Goal: Task Accomplishment & Management: Manage account settings

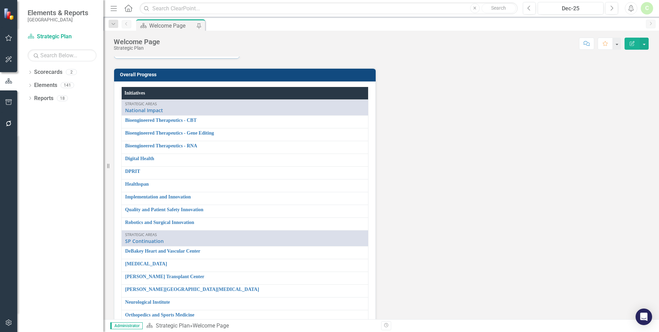
scroll to position [1019, 0]
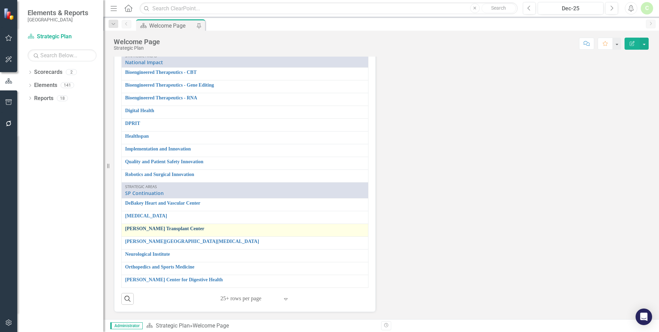
click at [148, 229] on link "[PERSON_NAME] Transplant Center" at bounding box center [245, 228] width 240 height 5
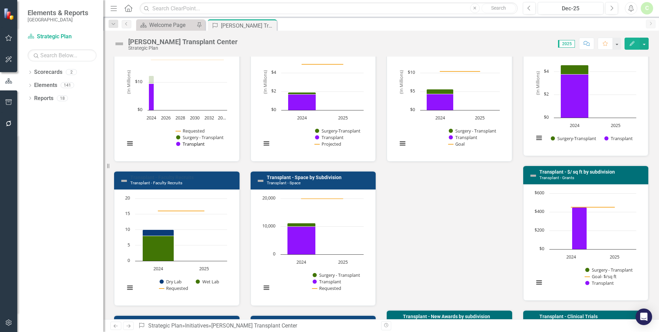
scroll to position [241, 0]
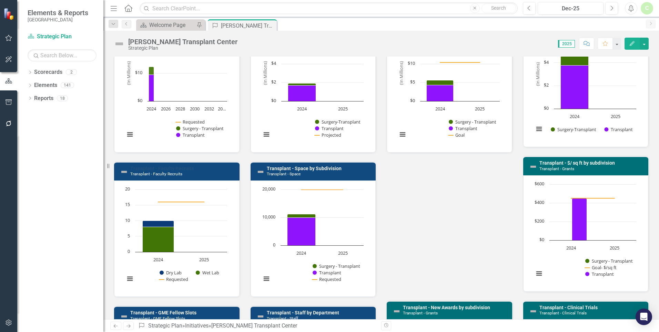
click at [184, 168] on link "Transplant - Faculty Recruits" at bounding box center [161, 168] width 63 height 6
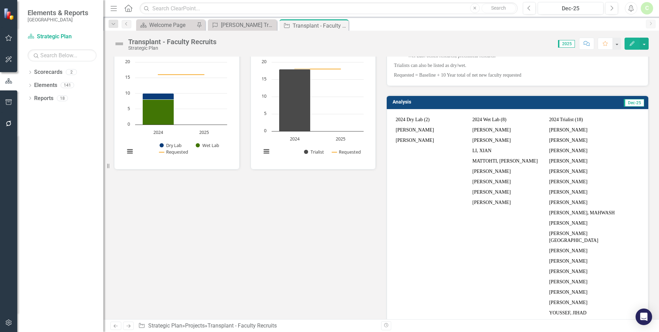
scroll to position [69, 0]
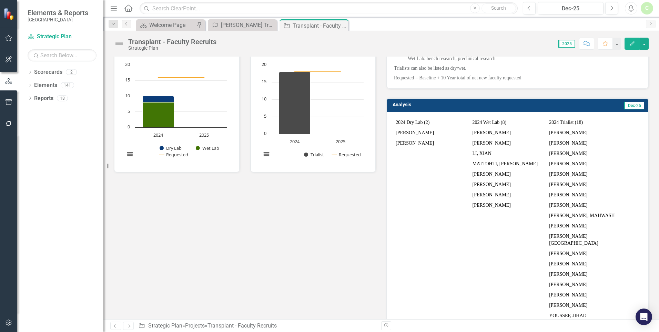
click at [491, 217] on td at bounding box center [509, 215] width 77 height 10
click at [510, 205] on td "NICHOLS, JOAN" at bounding box center [509, 205] width 77 height 10
click at [504, 205] on td "NICHOLS, JOAN" at bounding box center [509, 205] width 77 height 10
click at [504, 205] on td "[PERSON_NAME]" at bounding box center [509, 205] width 77 height 10
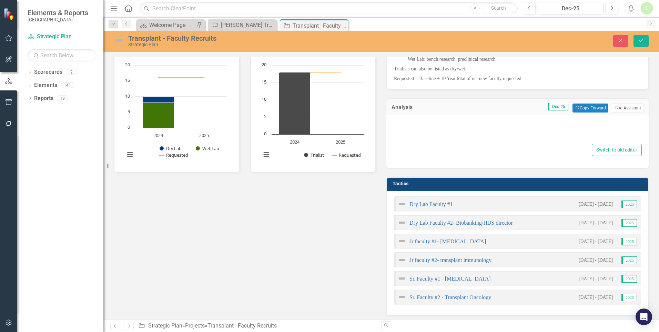
type textarea "<table style="width: 666px; height: 475px;" border="0" width="330" cellspacing=…"
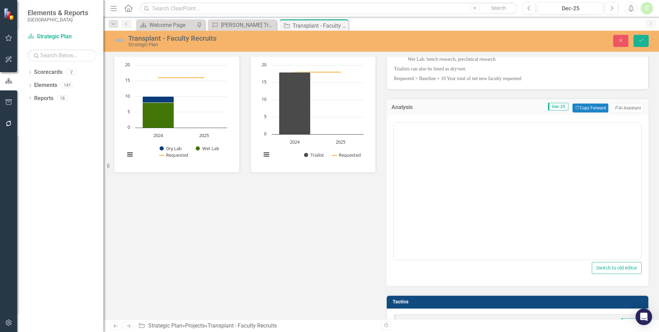
scroll to position [0, 0]
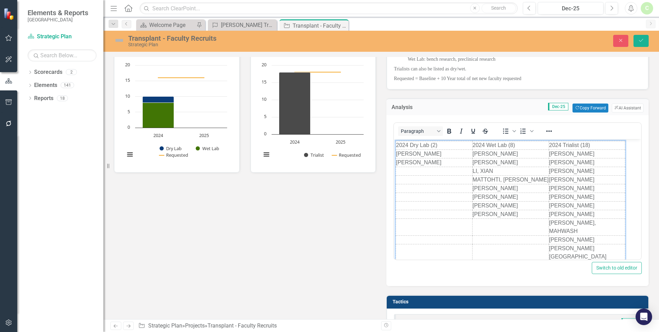
click at [516, 224] on td "Rich Text Area. Press ALT-0 for help." at bounding box center [511, 226] width 77 height 17
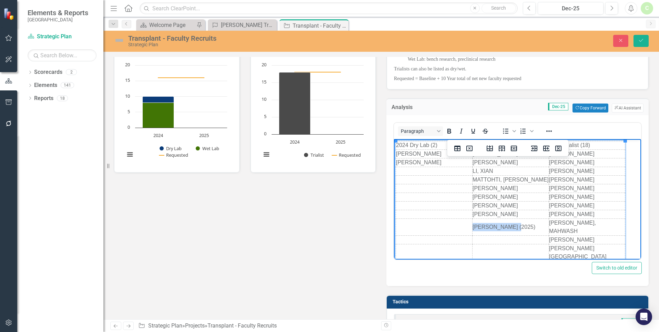
drag, startPoint x: 516, startPoint y: 220, endPoint x: 473, endPoint y: 221, distance: 43.8
click at [473, 221] on html "2024 Dry Lab (2) 2024 Wet Lab (8) 2024 Trialist (18) CONNOR, ASHTON CHEN, WENHA…" at bounding box center [517, 231] width 247 height 184
click at [445, 132] on icon "Bold" at bounding box center [449, 131] width 8 height 8
click at [639, 41] on icon "Save" at bounding box center [641, 40] width 6 height 5
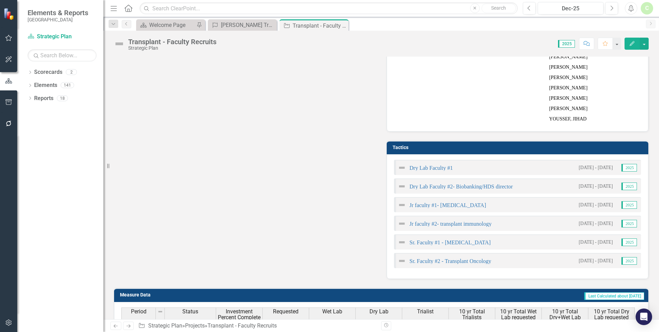
scroll to position [276, 0]
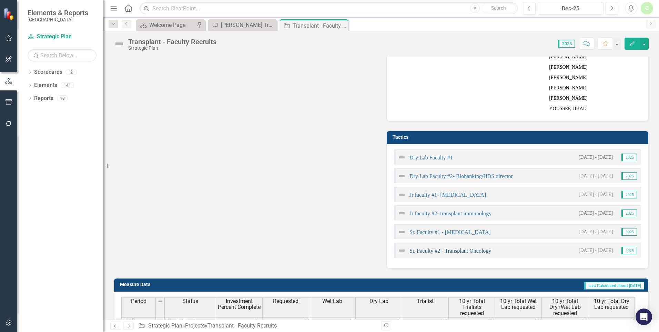
click at [469, 248] on link "Sr. Faculty #2 - Transplant Oncology" at bounding box center [451, 251] width 82 height 6
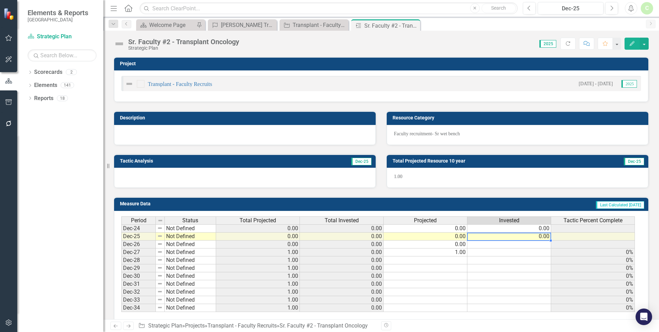
click at [527, 237] on td "0.00" at bounding box center [509, 236] width 84 height 8
type textarea "1"
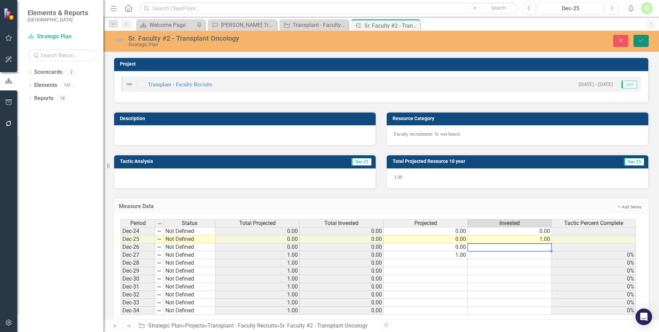
click at [644, 43] on icon "Save" at bounding box center [641, 40] width 6 height 5
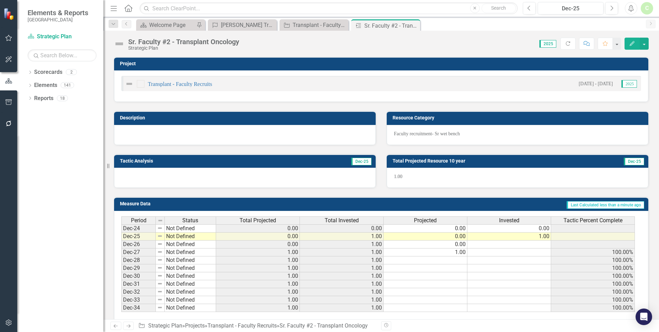
click at [243, 129] on div at bounding box center [245, 135] width 262 height 20
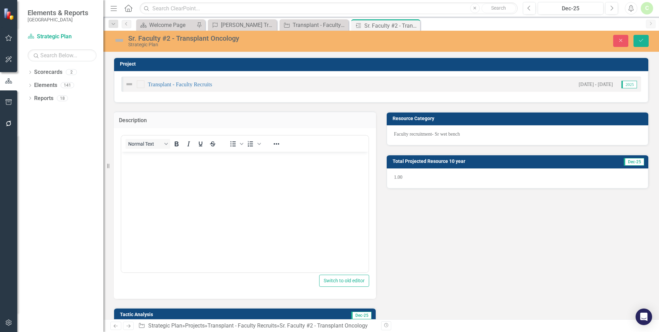
click at [201, 171] on body "Rich Text Area. Press ALT-0 for help." at bounding box center [244, 203] width 247 height 103
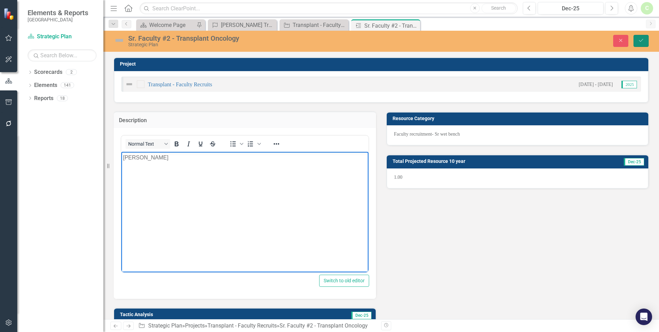
click at [645, 44] on button "Save" at bounding box center [641, 41] width 15 height 12
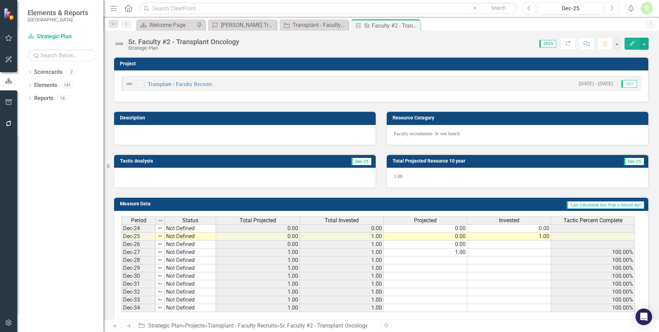
click at [238, 43] on div "Sr. Faculty #2 - Transplant Oncology" at bounding box center [183, 42] width 111 height 8
click at [167, 41] on div "Sr. Faculty #2 - Transplant Oncology" at bounding box center [183, 42] width 111 height 8
click at [233, 42] on div "Sr. Faculty #2 - Transplant Oncology" at bounding box center [183, 42] width 111 height 8
click at [244, 41] on div "Score: N/A 2025 Completed Refresh Comment Favorite Edit" at bounding box center [446, 44] width 406 height 12
click at [238, 42] on div "Sr. Faculty #2 - Transplant Oncology" at bounding box center [183, 42] width 111 height 8
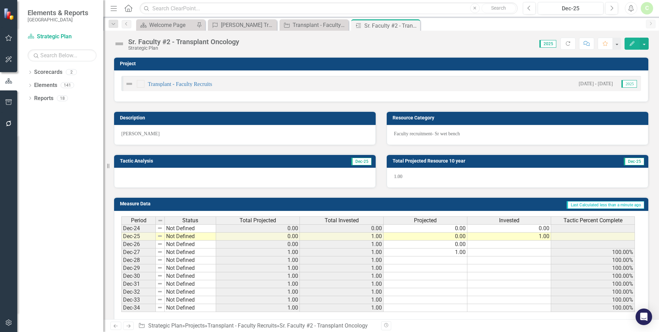
click at [238, 42] on div "Sr. Faculty #2 - Transplant Oncology" at bounding box center [183, 42] width 111 height 8
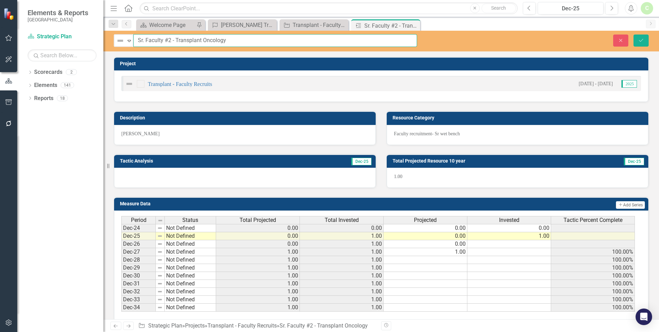
click at [241, 41] on input "Sr. Faculty #2 - Transplant Oncology" at bounding box center [275, 40] width 284 height 13
type input "Sr. Faculty #2 - Transplant Oncology- [PERSON_NAME]"
click at [644, 41] on icon "Save" at bounding box center [641, 40] width 6 height 5
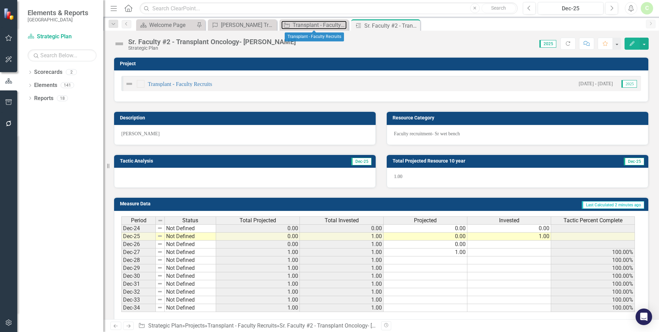
drag, startPoint x: 319, startPoint y: 23, endPoint x: 211, endPoint y: 5, distance: 109.3
click at [319, 23] on div "Transplant - Faculty Recruits" at bounding box center [320, 25] width 54 height 9
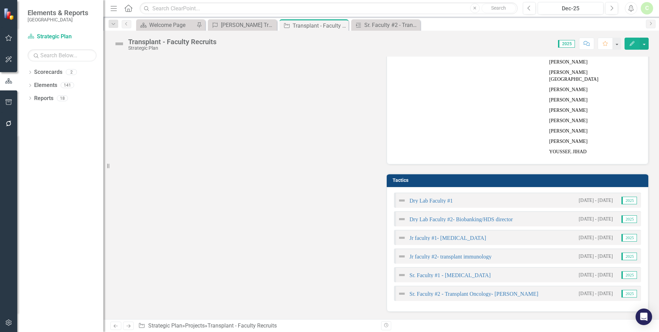
scroll to position [276, 0]
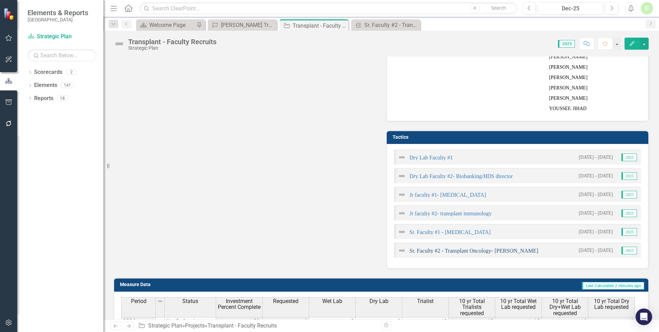
click at [471, 248] on link "Sr. Faculty #2 - Transplant Oncology- [PERSON_NAME]" at bounding box center [474, 251] width 129 height 6
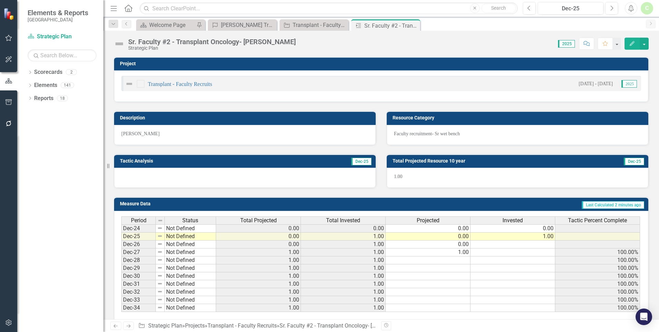
click at [633, 47] on button "Edit" at bounding box center [632, 44] width 15 height 12
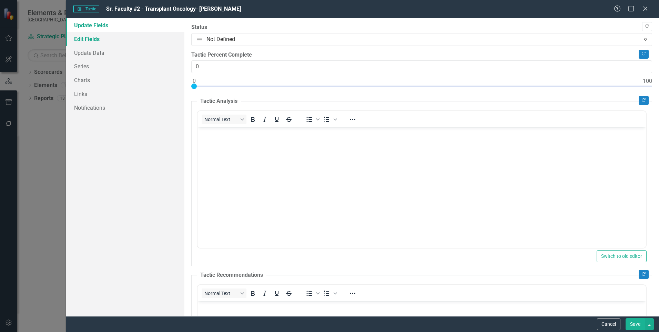
click at [90, 43] on link "Edit Fields" at bounding box center [125, 39] width 119 height 14
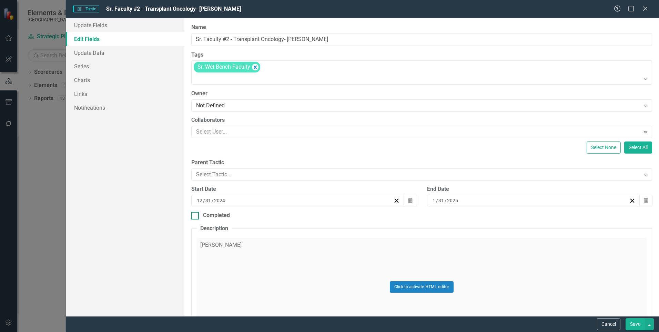
click at [198, 218] on div at bounding box center [195, 216] width 8 height 8
click at [196, 216] on input "Completed" at bounding box center [193, 214] width 4 height 4
checkbox input "true"
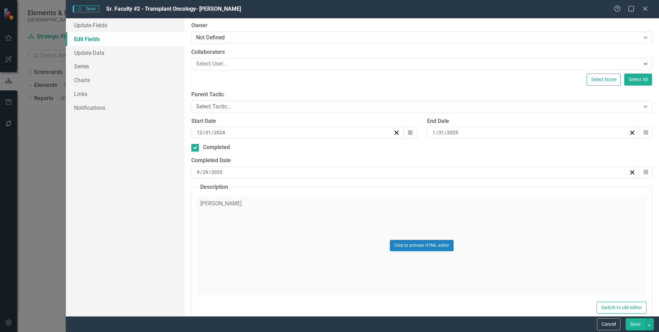
scroll to position [69, 0]
click at [628, 324] on button "Save" at bounding box center [635, 324] width 19 height 12
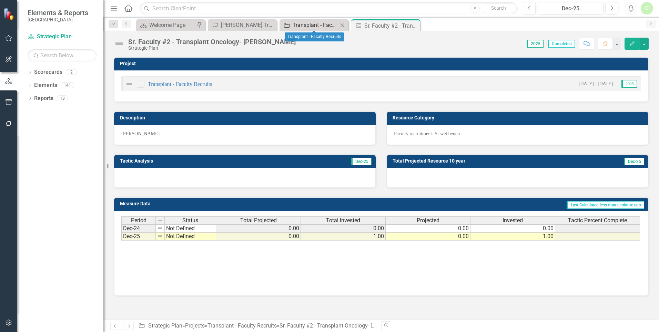
click at [306, 21] on div "Transplant - Faculty Recruits" at bounding box center [316, 25] width 46 height 9
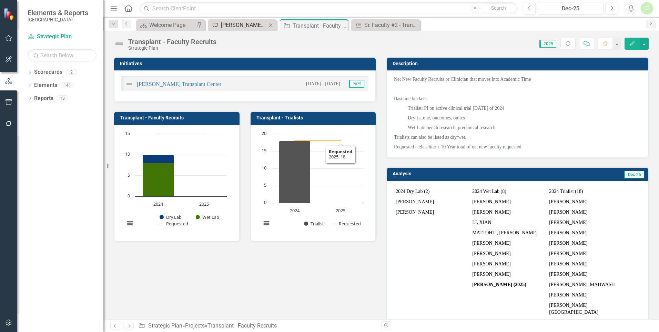
click at [237, 26] on div "[PERSON_NAME] Transplant Center" at bounding box center [244, 25] width 46 height 9
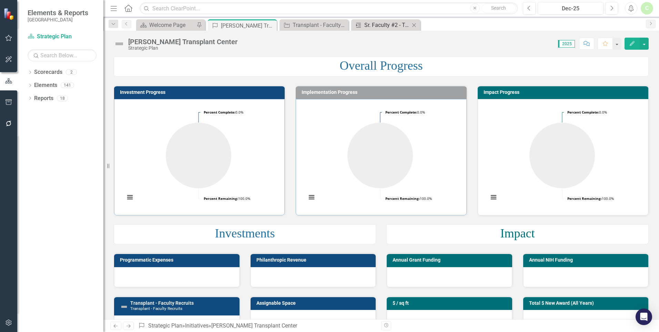
click at [379, 23] on div "Sr. Faculty #2 - Transplant Oncology- [PERSON_NAME]" at bounding box center [387, 25] width 46 height 9
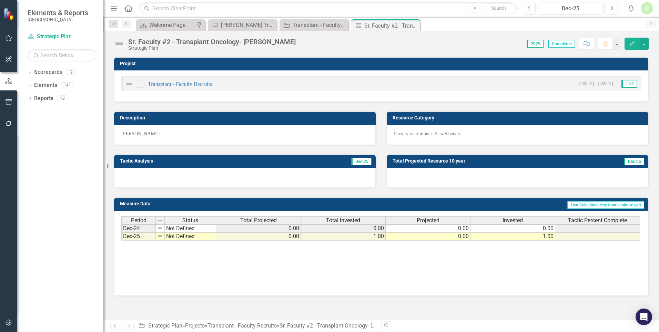
click at [632, 48] on button "Edit" at bounding box center [632, 44] width 15 height 12
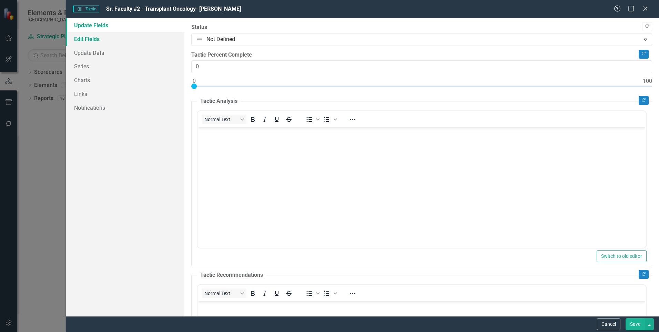
click at [89, 38] on link "Edit Fields" at bounding box center [125, 39] width 119 height 14
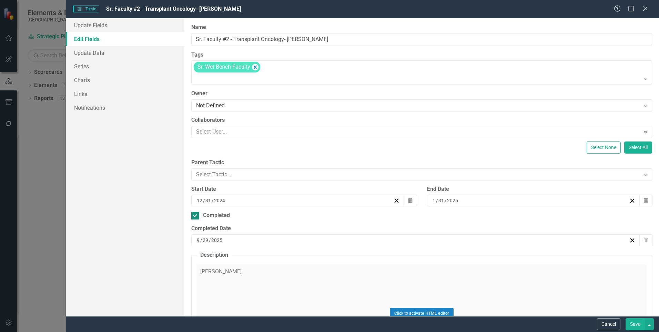
click at [195, 216] on div at bounding box center [195, 216] width 8 height 8
click at [195, 216] on input "Completed" at bounding box center [193, 214] width 4 height 4
checkbox input "false"
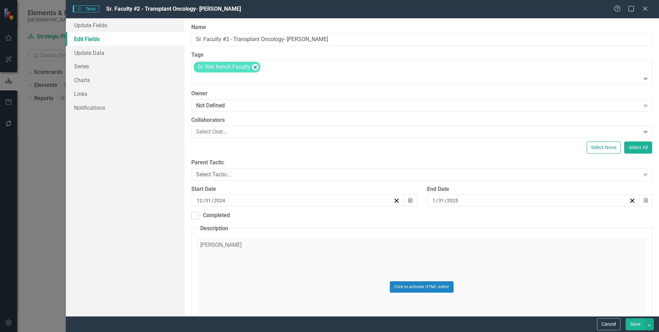
click at [632, 329] on button "Save" at bounding box center [635, 324] width 19 height 12
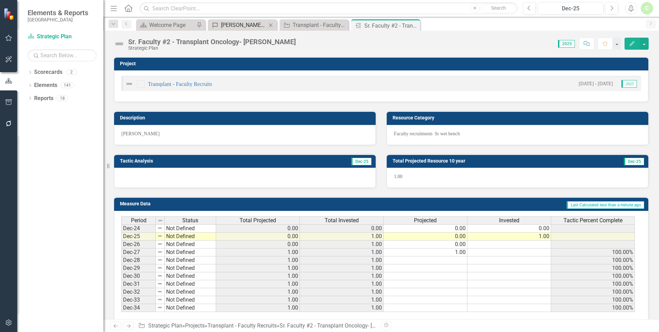
click at [245, 26] on div "[PERSON_NAME] Transplant Center" at bounding box center [244, 25] width 46 height 9
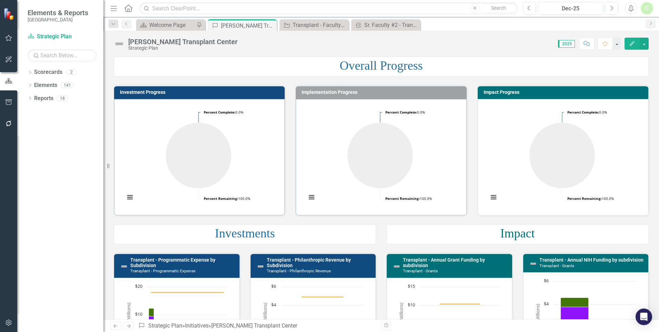
click at [631, 47] on button "Edit" at bounding box center [632, 44] width 15 height 12
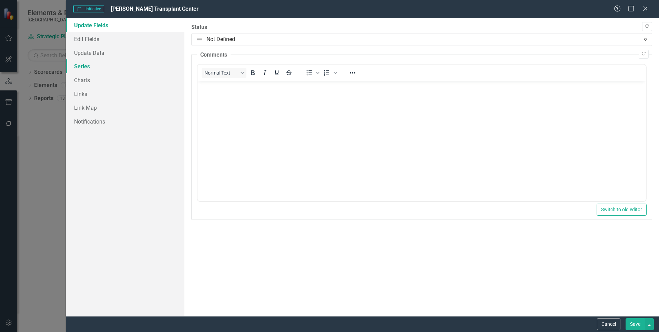
click at [83, 66] on link "Series" at bounding box center [125, 66] width 119 height 14
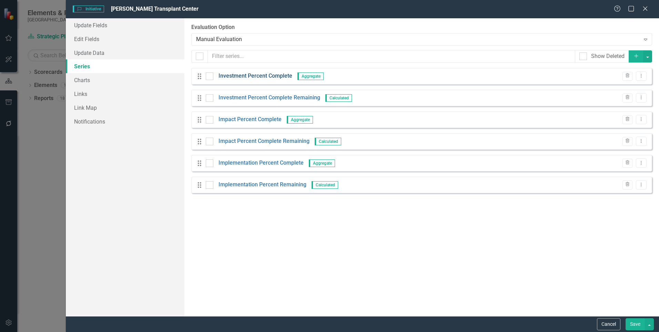
click at [282, 76] on link "Investment Percent Complete" at bounding box center [256, 76] width 74 height 8
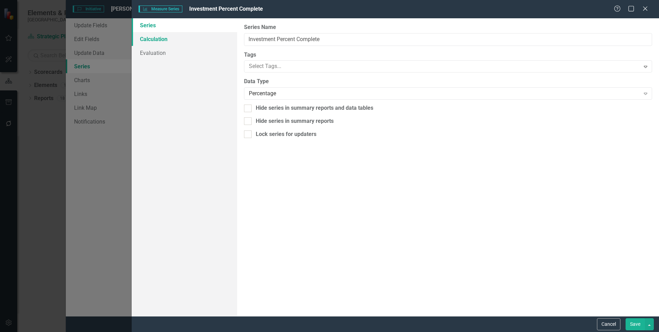
click at [155, 40] on link "Calculation" at bounding box center [184, 39] width 105 height 14
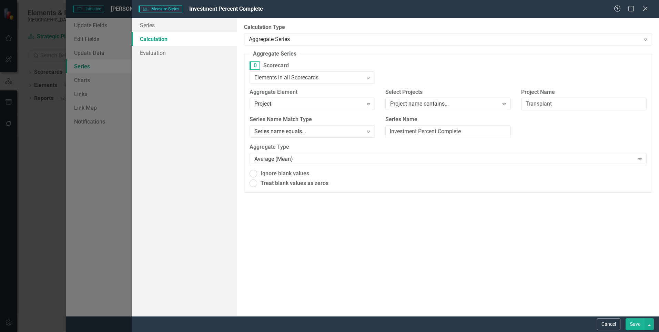
radio input "true"
click at [628, 323] on button "Save" at bounding box center [635, 324] width 19 height 12
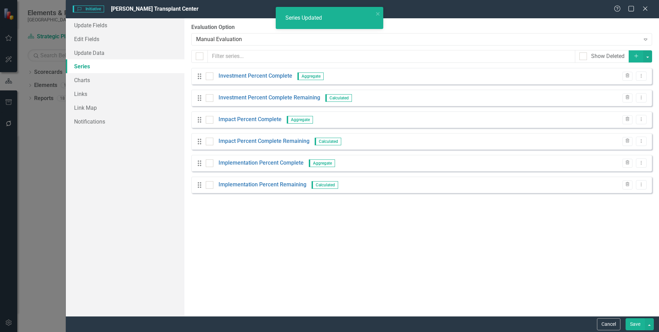
click at [628, 323] on button "Save" at bounding box center [635, 324] width 19 height 12
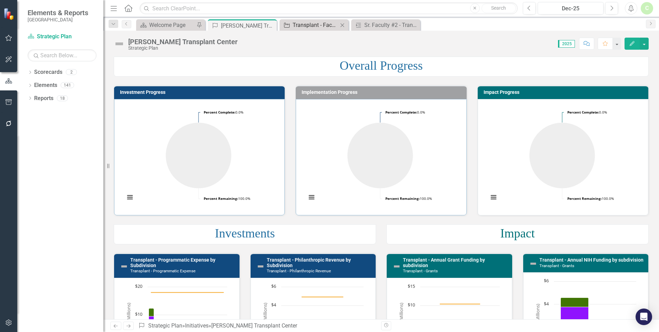
click at [318, 26] on div "Transplant - Faculty Recruits" at bounding box center [316, 25] width 46 height 9
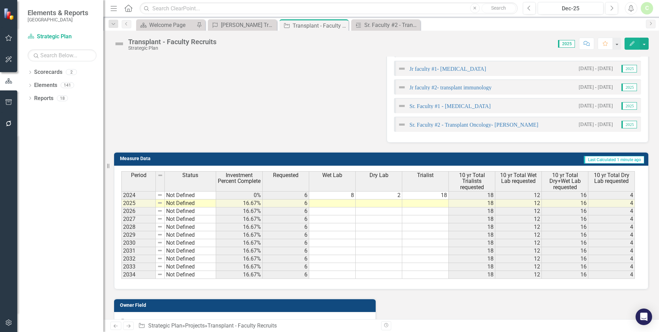
scroll to position [414, 0]
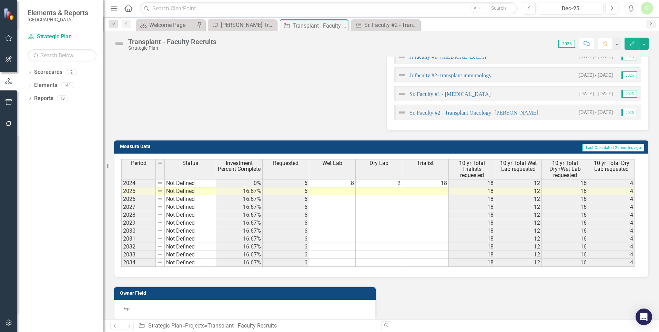
click at [260, 24] on div "[PERSON_NAME] Transplant Center" at bounding box center [244, 25] width 46 height 9
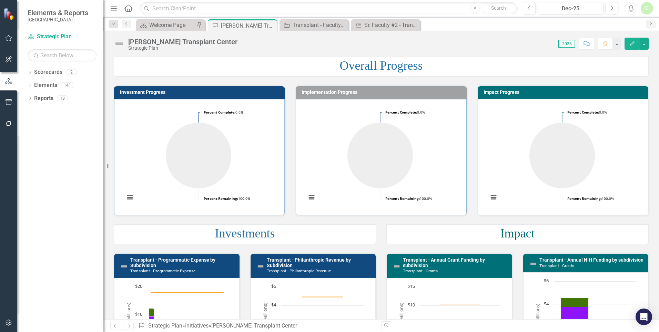
click at [627, 45] on button "Edit" at bounding box center [632, 44] width 15 height 12
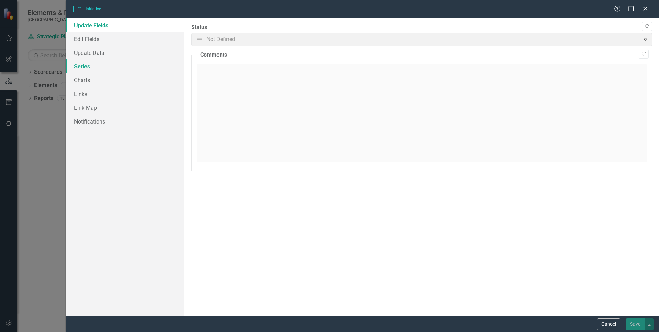
click at [82, 62] on link "Series" at bounding box center [125, 66] width 119 height 14
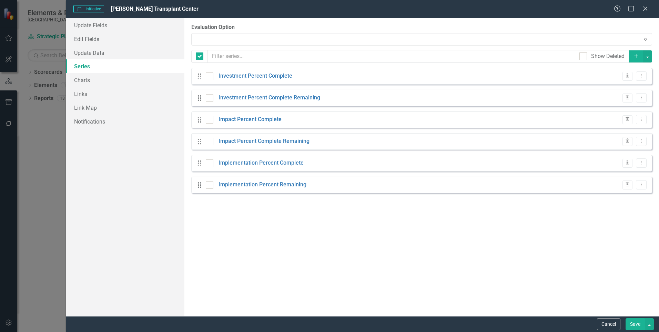
checkbox input "false"
click at [265, 73] on link "Investment Percent Complete" at bounding box center [256, 76] width 74 height 8
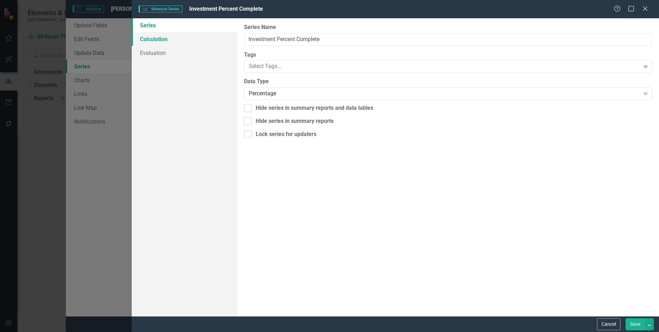
click at [163, 41] on link "Calculation" at bounding box center [184, 39] width 105 height 14
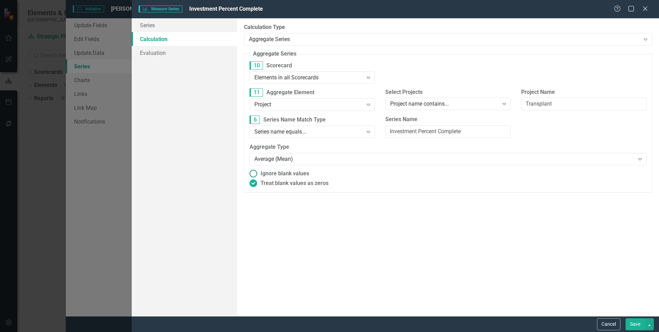
click at [280, 173] on span "Ignore blank values" at bounding box center [285, 174] width 49 height 8
click at [259, 173] on input "Ignore blank values" at bounding box center [253, 173] width 11 height 11
radio input "true"
click at [282, 185] on span "Treat blank values as zeros" at bounding box center [295, 183] width 68 height 8
click at [259, 185] on input "Treat blank values as zeros" at bounding box center [253, 183] width 11 height 11
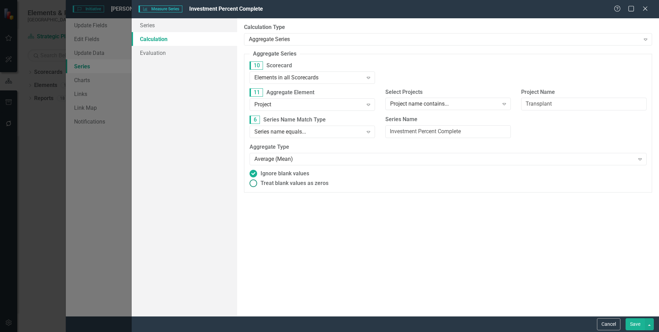
radio input "true"
click at [637, 326] on button "Save" at bounding box center [635, 324] width 19 height 12
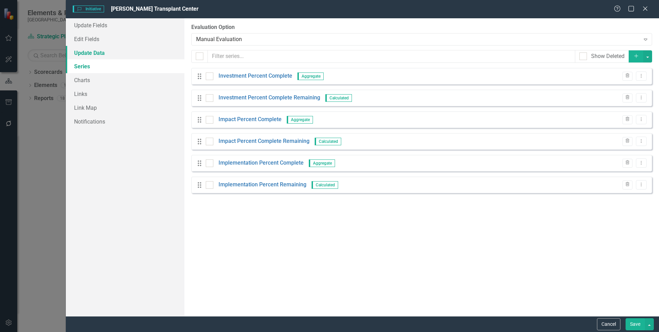
click at [78, 53] on link "Update Data" at bounding box center [125, 53] width 119 height 14
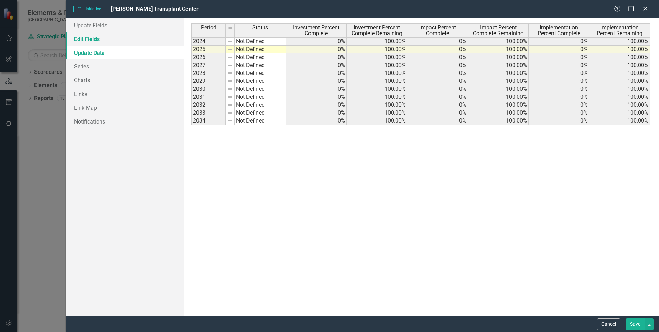
click at [84, 44] on link "Edit Fields" at bounding box center [125, 39] width 119 height 14
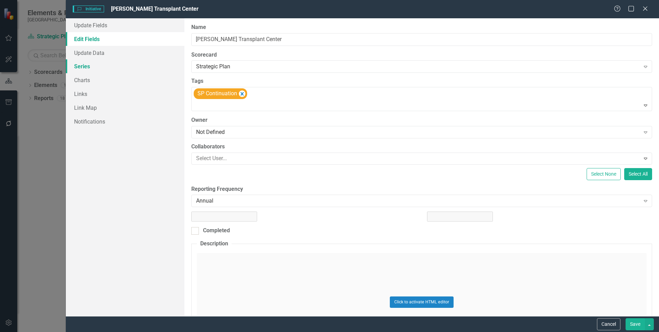
click at [79, 67] on link "Series" at bounding box center [125, 66] width 119 height 14
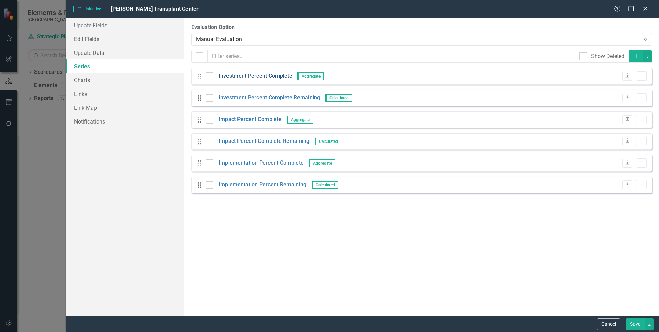
click at [245, 78] on link "Investment Percent Complete" at bounding box center [256, 76] width 74 height 8
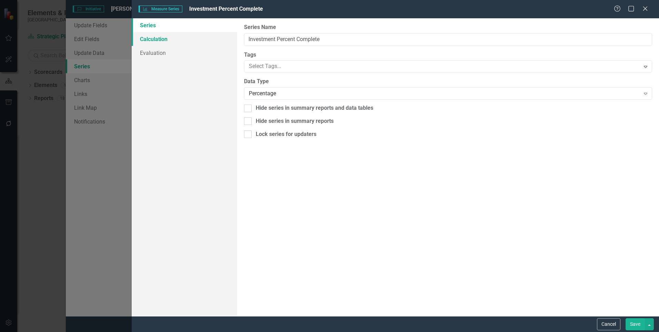
click at [150, 40] on link "Calculation" at bounding box center [184, 39] width 105 height 14
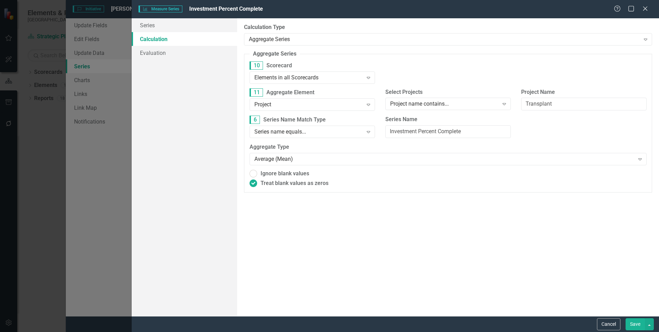
click at [266, 167] on fieldset "Aggregate Series Aggregate series allows you to count, sum, average, or take th…" at bounding box center [448, 121] width 408 height 143
click at [267, 174] on span "Ignore blank values" at bounding box center [285, 174] width 49 height 8
click at [259, 174] on input "Ignore blank values" at bounding box center [253, 173] width 11 height 11
radio input "true"
click at [633, 325] on button "Save" at bounding box center [635, 324] width 19 height 12
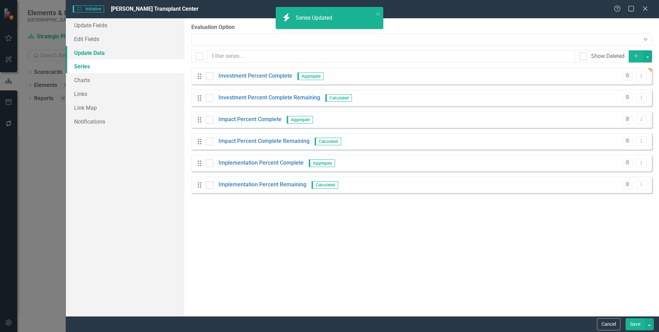
click at [84, 52] on link "Update Data" at bounding box center [125, 53] width 119 height 14
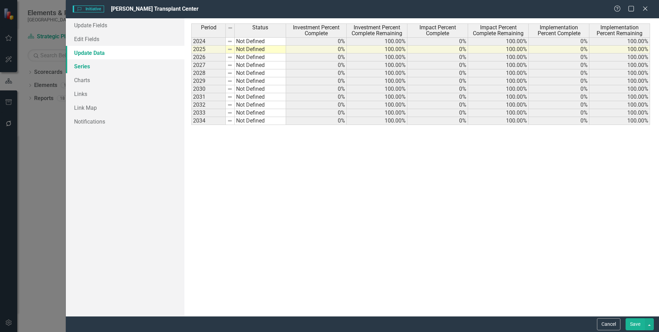
click at [82, 66] on link "Series" at bounding box center [125, 66] width 119 height 14
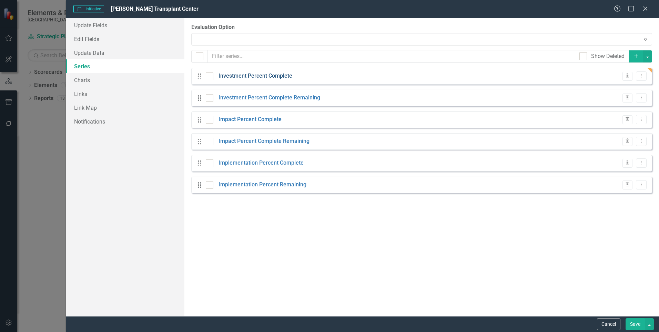
click at [236, 77] on link "Investment Percent Complete" at bounding box center [256, 76] width 74 height 8
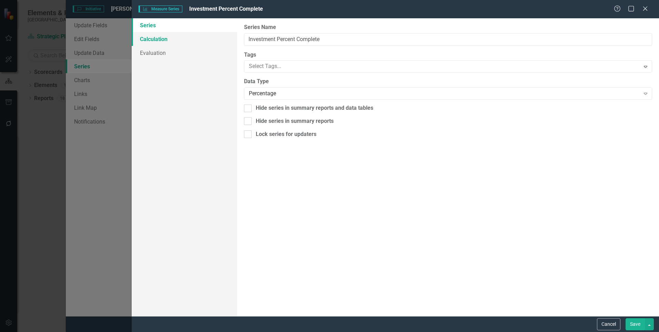
click at [165, 43] on link "Calculation" at bounding box center [184, 39] width 105 height 14
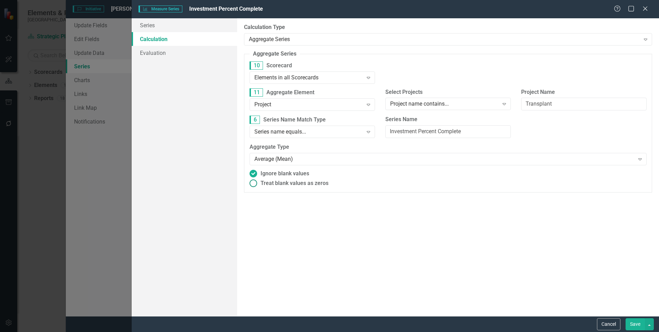
click at [283, 183] on span "Treat blank values as zeros" at bounding box center [295, 183] width 68 height 8
click at [259, 183] on input "Treat blank values as zeros" at bounding box center [253, 183] width 11 height 11
radio input "true"
click at [636, 328] on button "Save" at bounding box center [635, 324] width 19 height 12
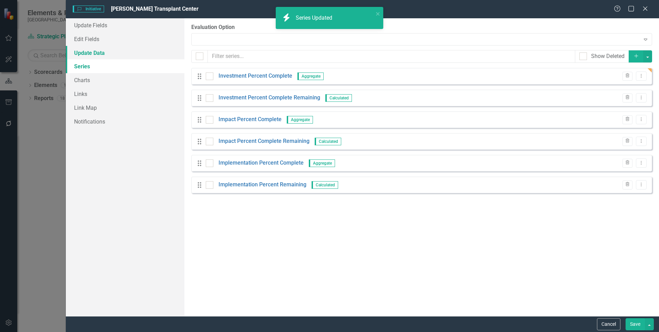
click at [105, 52] on link "Update Data" at bounding box center [125, 53] width 119 height 14
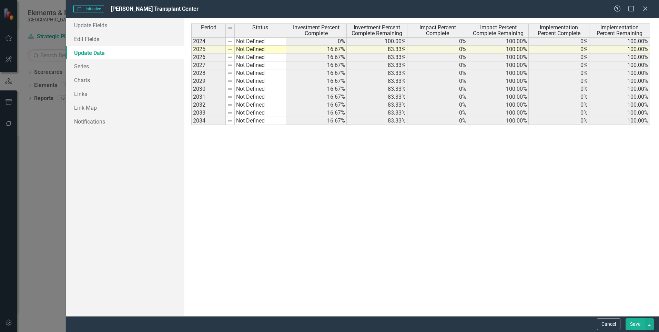
click at [635, 321] on button "Save" at bounding box center [635, 324] width 19 height 12
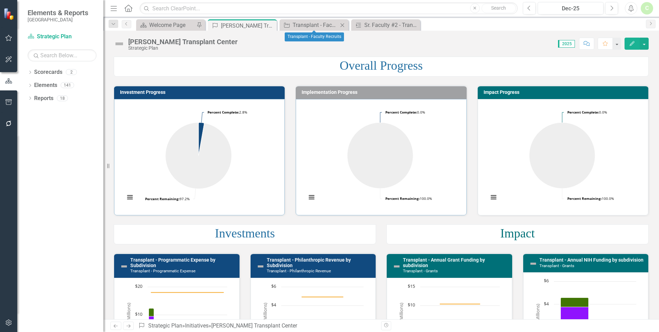
click at [297, 20] on div "Project Transplant - Faculty Recruits Close" at bounding box center [314, 24] width 69 height 11
click at [303, 24] on div "Transplant - Faculty Recruits" at bounding box center [316, 25] width 46 height 9
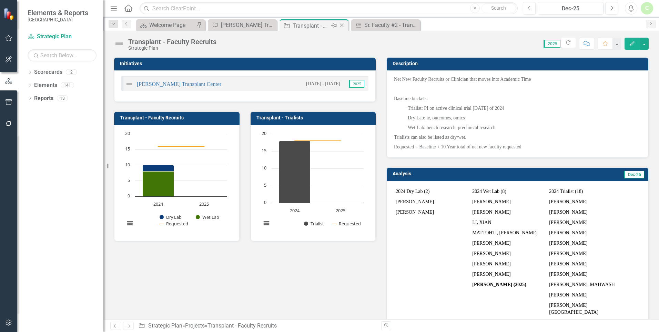
click at [343, 26] on icon "Close" at bounding box center [342, 26] width 7 height 6
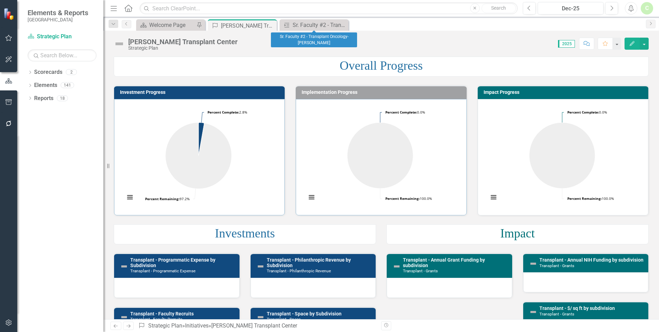
drag, startPoint x: 343, startPoint y: 26, endPoint x: 329, endPoint y: 25, distance: 14.5
click at [0, 0] on icon "Close" at bounding box center [0, 0] width 0 height 0
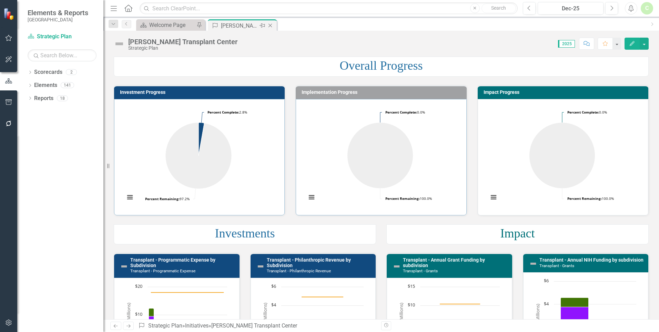
click at [275, 27] on div "Initiative [PERSON_NAME] Transplant Center Pin Close" at bounding box center [242, 24] width 69 height 11
click at [274, 26] on icon "Close" at bounding box center [270, 26] width 7 height 6
